Goal: Information Seeking & Learning: Learn about a topic

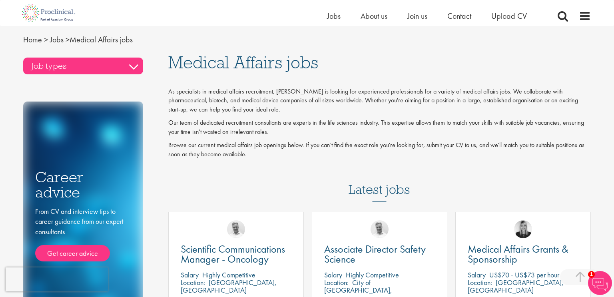
scroll to position [320, 0]
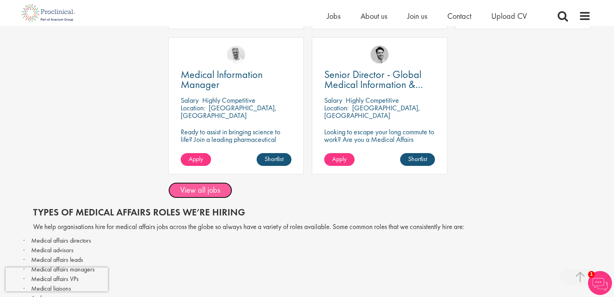
click at [202, 192] on link "View all jobs" at bounding box center [200, 190] width 64 height 16
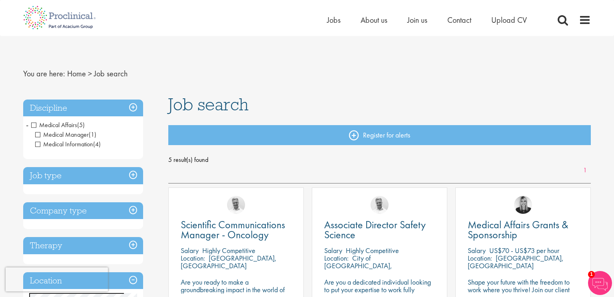
click at [36, 125] on span "Medical Affairs" at bounding box center [54, 125] width 46 height 8
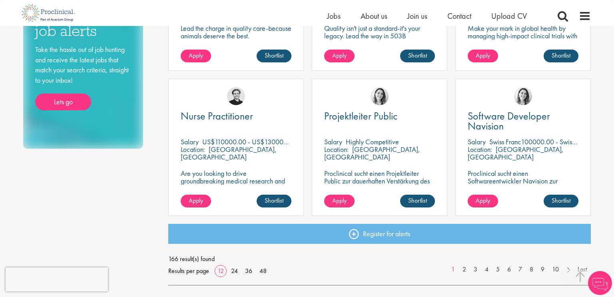
scroll to position [566, 0]
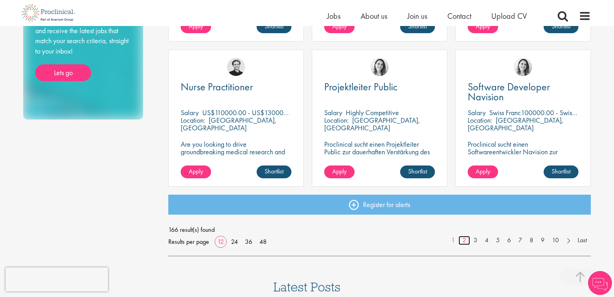
click at [461, 240] on link "2" at bounding box center [464, 240] width 12 height 9
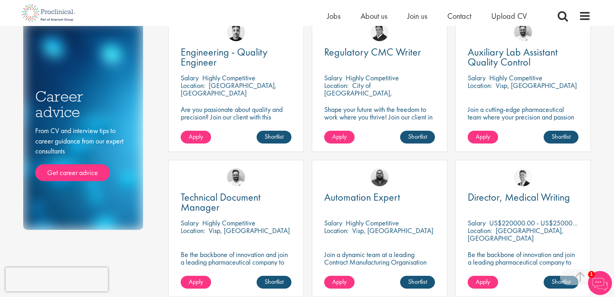
scroll to position [456, 0]
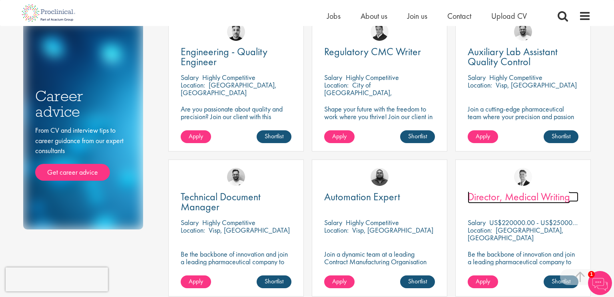
click at [516, 201] on span "Director, Medical Writing" at bounding box center [519, 197] width 102 height 14
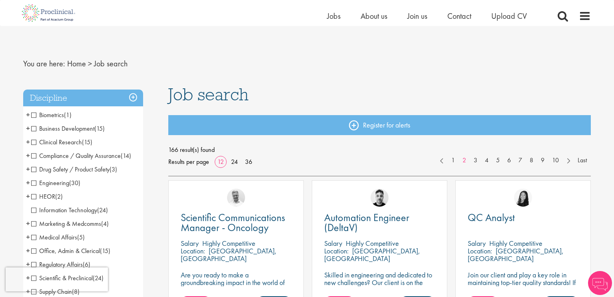
scroll to position [558, 0]
